Goal: Use online tool/utility: Use online tool/utility

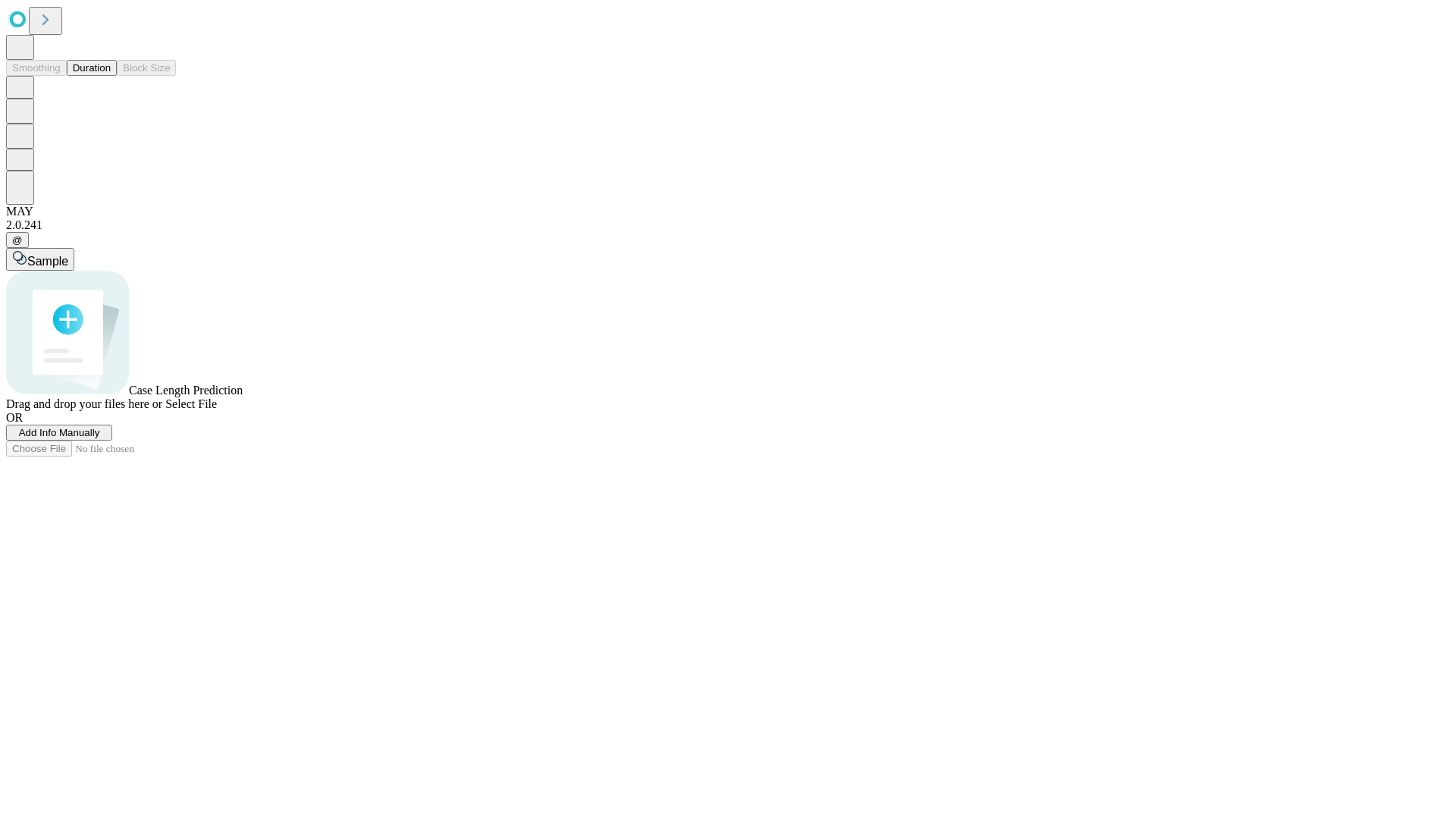
click at [111, 76] on button "Duration" at bounding box center [91, 68] width 50 height 16
click at [68, 255] on span "Sample" at bounding box center [48, 261] width 41 height 13
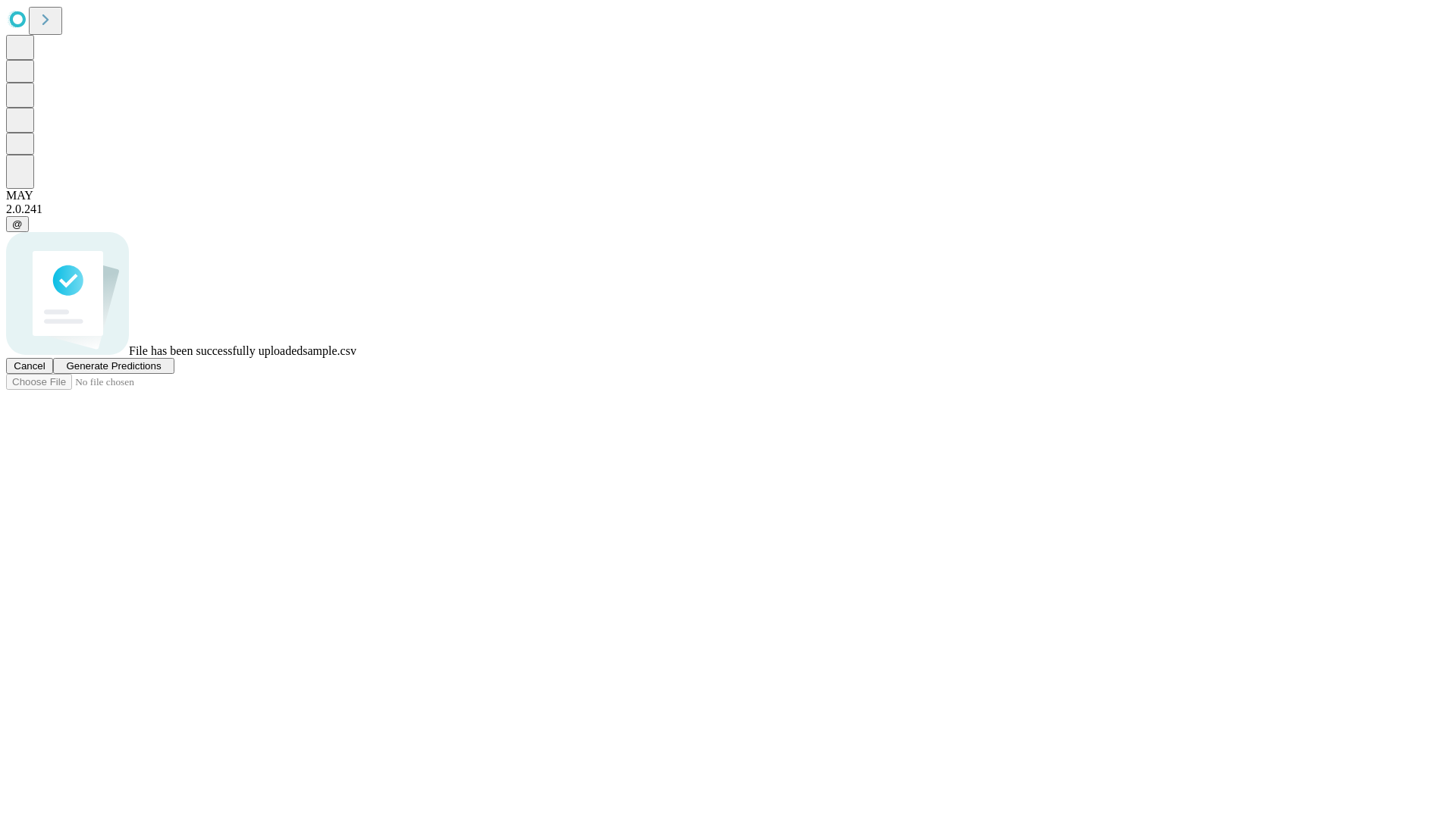
click at [161, 372] on span "Generate Predictions" at bounding box center [113, 366] width 95 height 12
